Goal: Task Accomplishment & Management: Manage account settings

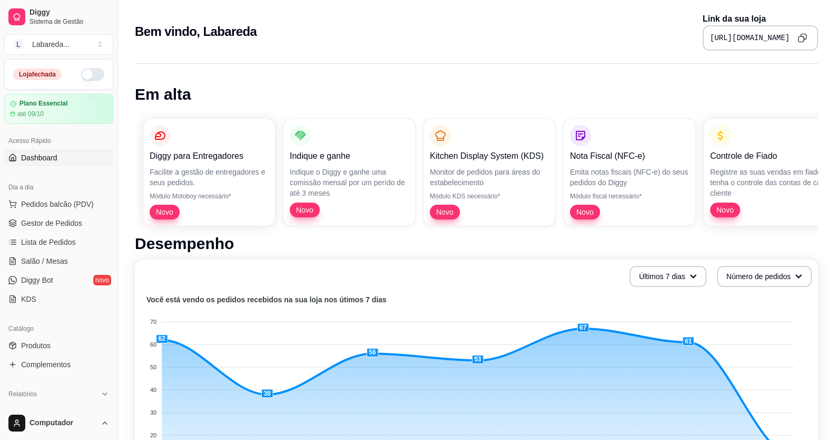
click at [84, 82] on div "Loja fechada" at bounding box center [59, 75] width 108 height 30
click at [81, 75] on button "button" at bounding box center [92, 74] width 23 height 13
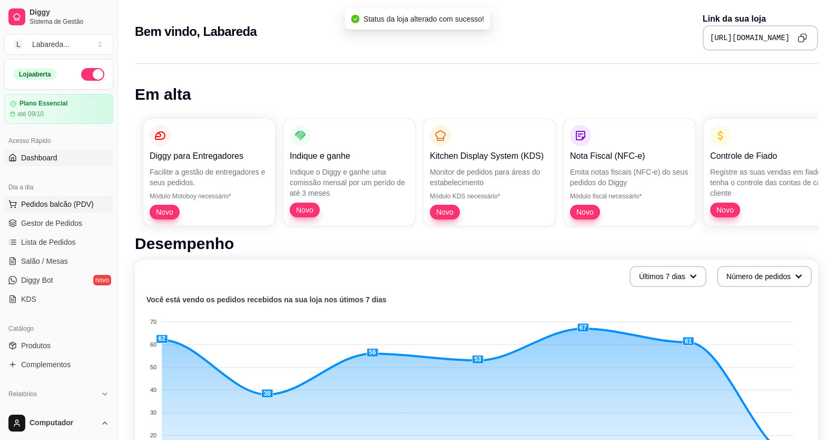
click at [55, 208] on span "Pedidos balcão (PDV)" at bounding box center [57, 204] width 73 height 11
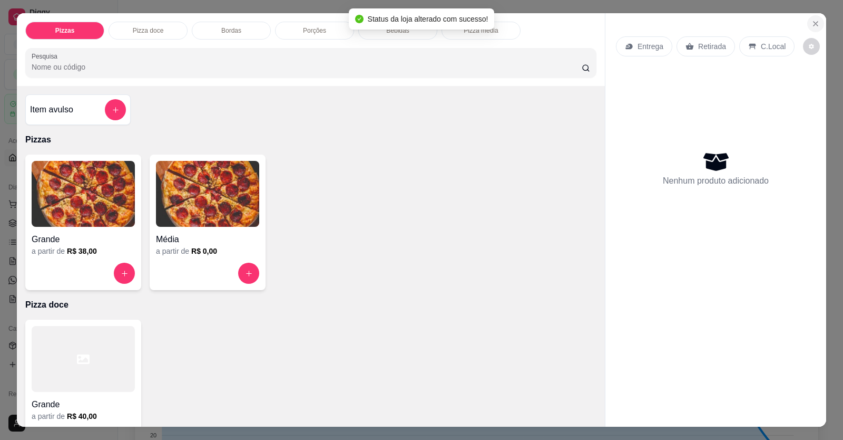
click at [812, 27] on icon "Close" at bounding box center [816, 24] width 8 height 8
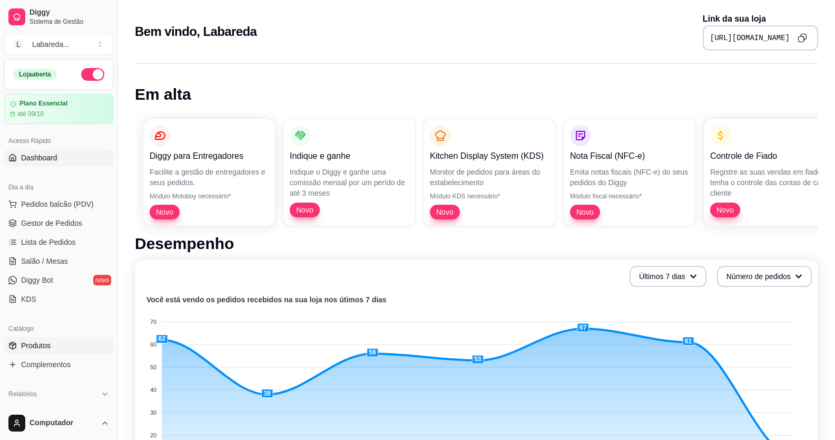
click at [39, 343] on span "Produtos" at bounding box center [36, 345] width 30 height 11
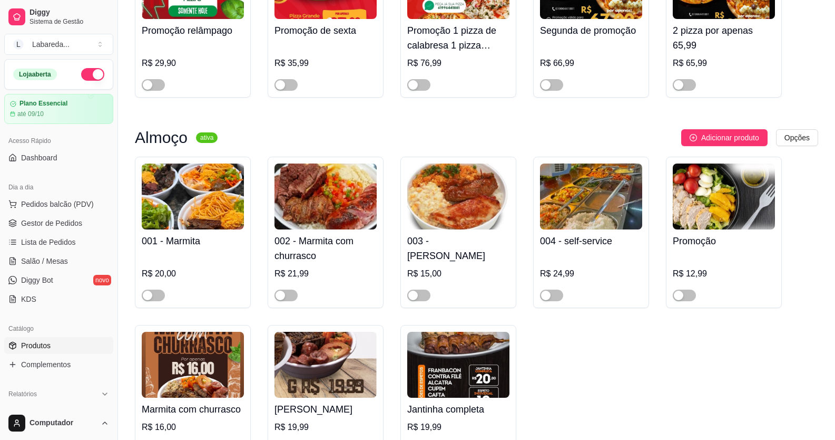
scroll to position [527, 0]
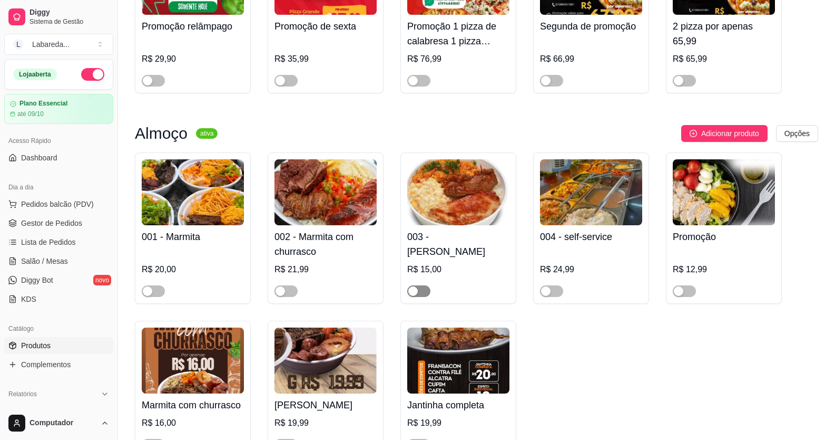
click at [423, 293] on span "button" at bounding box center [418, 291] width 23 height 12
click at [289, 293] on span "button" at bounding box center [286, 291] width 23 height 12
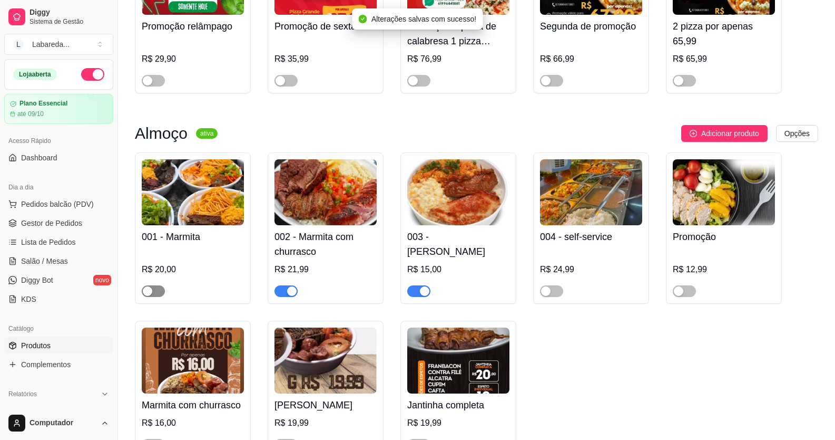
click at [154, 290] on span "button" at bounding box center [153, 291] width 23 height 12
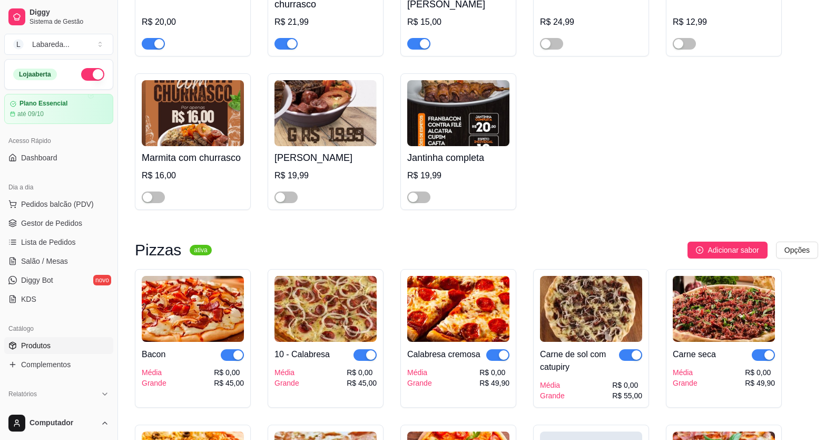
scroll to position [791, 0]
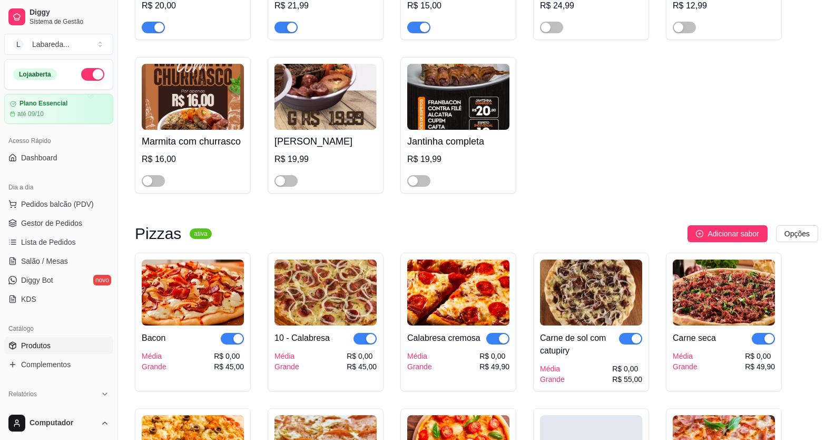
click at [235, 343] on div "button" at bounding box center [238, 338] width 9 height 9
click at [371, 343] on div "button" at bounding box center [370, 338] width 9 height 9
click at [494, 344] on span "button" at bounding box center [498, 339] width 23 height 12
click at [635, 342] on div "button" at bounding box center [636, 338] width 9 height 9
click at [775, 344] on div "Carne seca Média Grande R$ 0,00 R$ 49,90" at bounding box center [724, 321] width 116 height 139
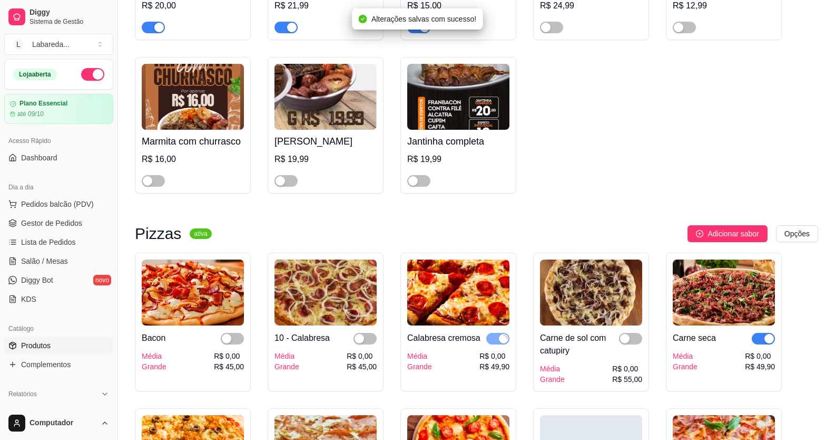
click at [764, 339] on button "button" at bounding box center [763, 339] width 23 height 12
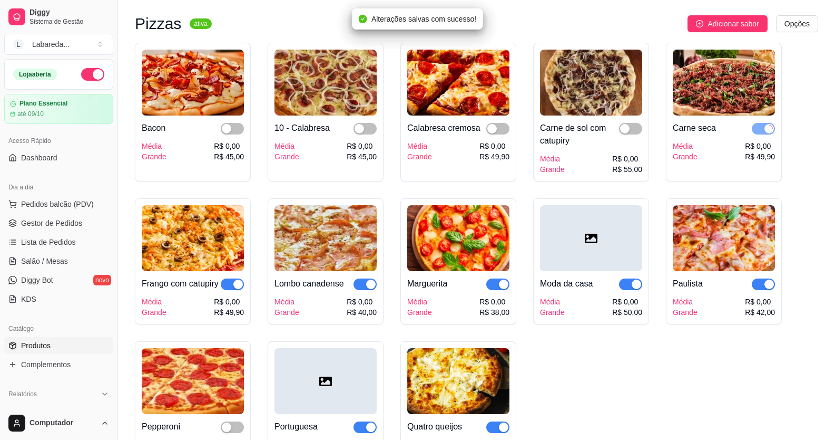
scroll to position [1001, 0]
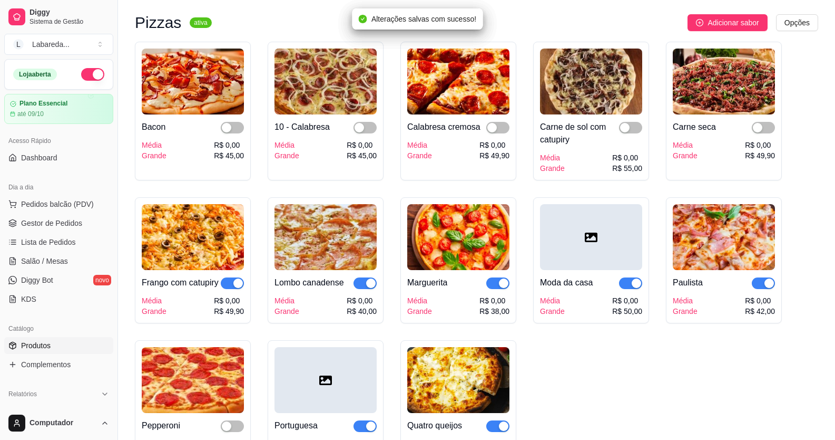
click at [635, 289] on span "button" at bounding box center [630, 283] width 23 height 12
click at [761, 288] on span "button" at bounding box center [763, 283] width 23 height 12
click at [490, 289] on span "button" at bounding box center [498, 283] width 23 height 12
drag, startPoint x: 361, startPoint y: 288, endPoint x: 342, endPoint y: 284, distance: 18.9
click at [361, 288] on span "button" at bounding box center [365, 283] width 23 height 12
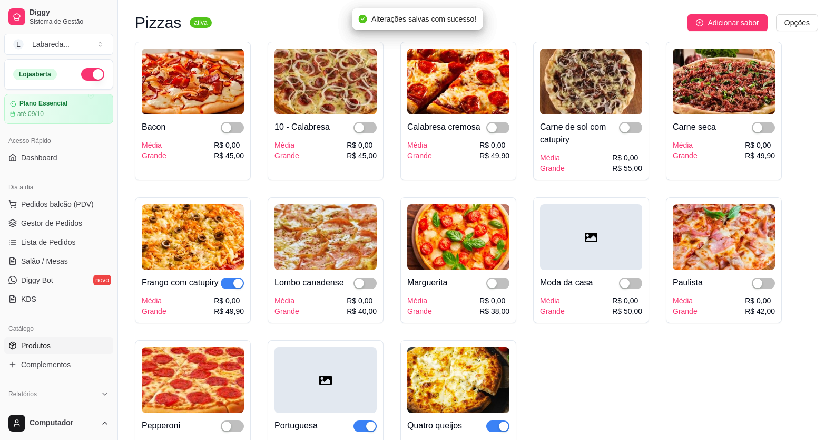
click at [240, 286] on div "button" at bounding box center [238, 282] width 9 height 9
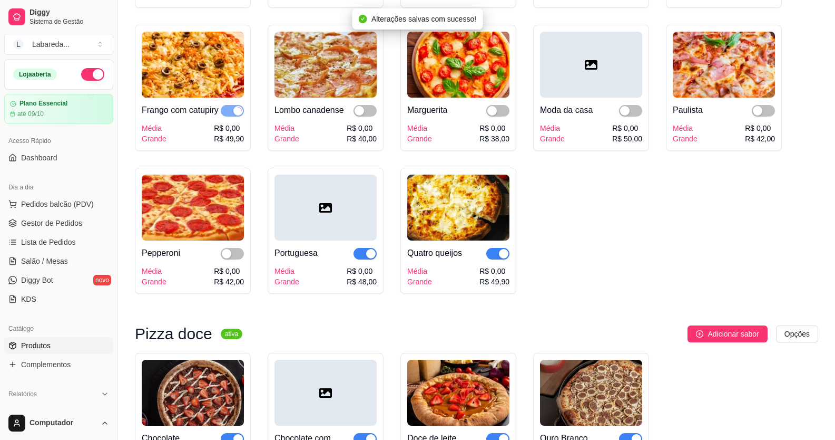
scroll to position [1212, 0]
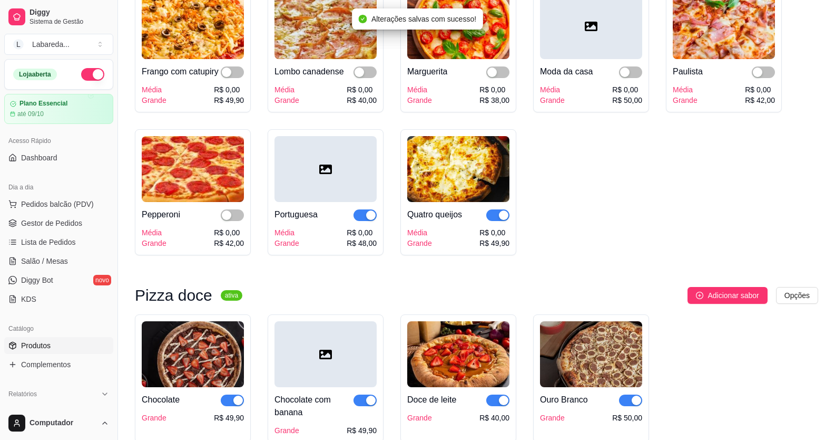
click at [367, 221] on span "button" at bounding box center [365, 215] width 23 height 12
click at [495, 221] on span "button" at bounding box center [498, 215] width 23 height 12
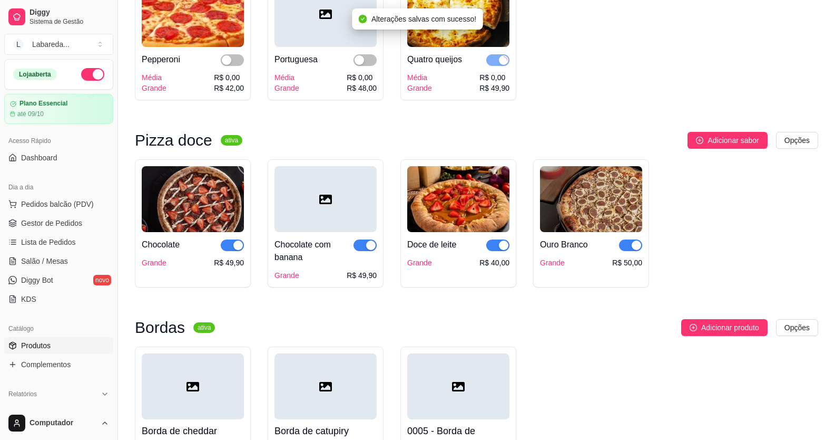
scroll to position [1370, 0]
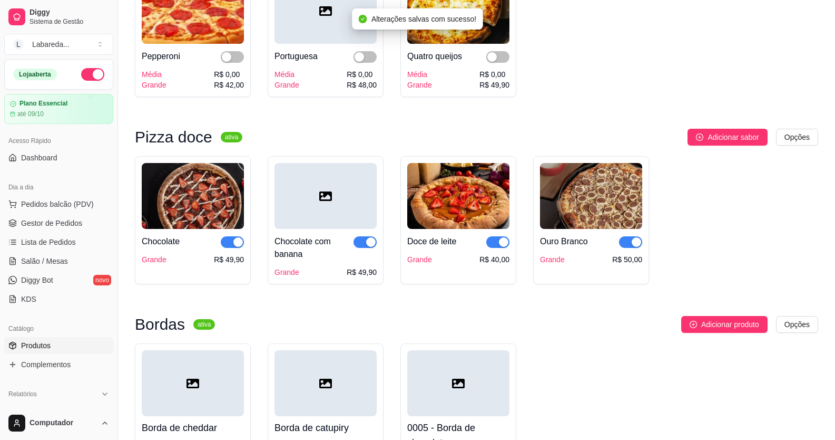
click at [368, 247] on div "button" at bounding box center [370, 241] width 9 height 9
click at [235, 247] on div "button" at bounding box center [238, 241] width 9 height 9
drag, startPoint x: 501, startPoint y: 254, endPoint x: 508, endPoint y: 253, distance: 6.9
click at [501, 248] on button "button" at bounding box center [498, 242] width 23 height 12
click at [621, 248] on span "button" at bounding box center [630, 242] width 23 height 12
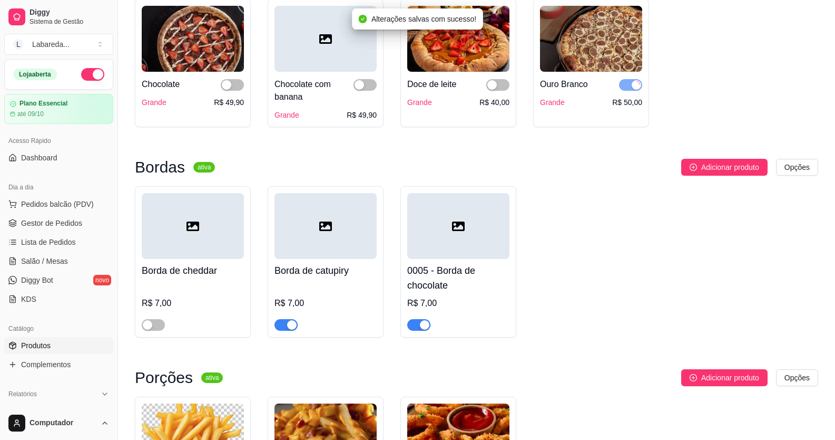
scroll to position [1529, 0]
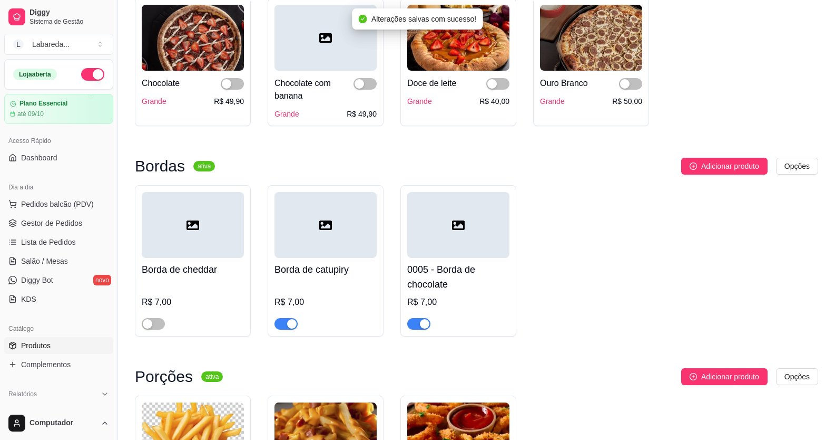
click at [292, 328] on div "button" at bounding box center [291, 323] width 9 height 9
click at [427, 329] on button "button" at bounding box center [418, 324] width 23 height 12
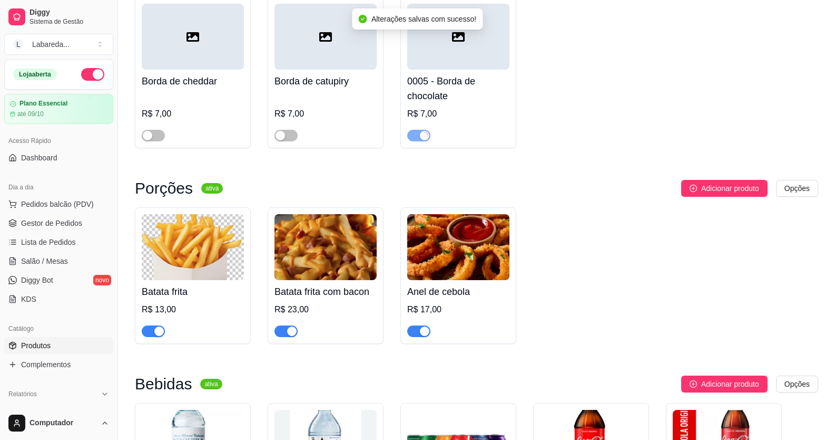
scroll to position [1739, 0]
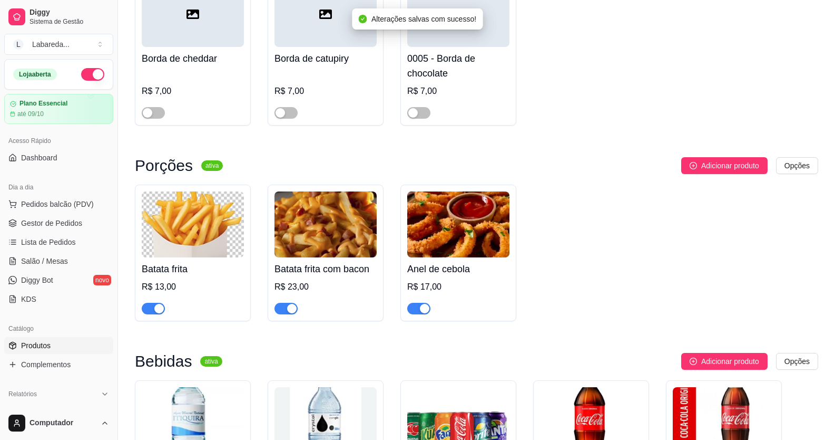
click at [424, 313] on div "button" at bounding box center [424, 308] width 9 height 9
click at [285, 314] on span "button" at bounding box center [286, 309] width 23 height 12
click at [156, 314] on span "button" at bounding box center [153, 309] width 23 height 12
